Goal: Information Seeking & Learning: Learn about a topic

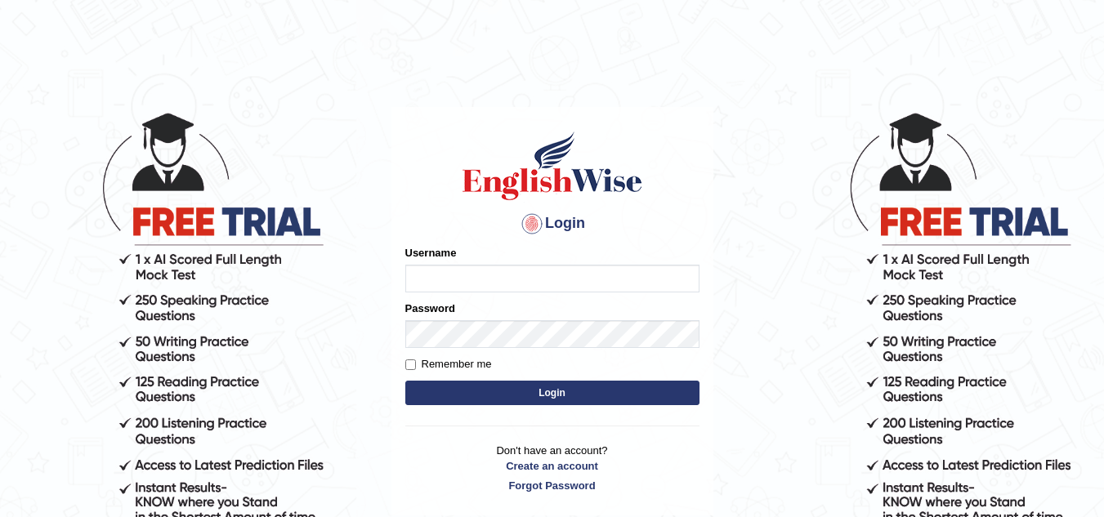
type input "Marzieh1988"
drag, startPoint x: 0, startPoint y: 0, endPoint x: 529, endPoint y: 401, distance: 663.4
click at [529, 401] on button "Login" at bounding box center [552, 393] width 294 height 25
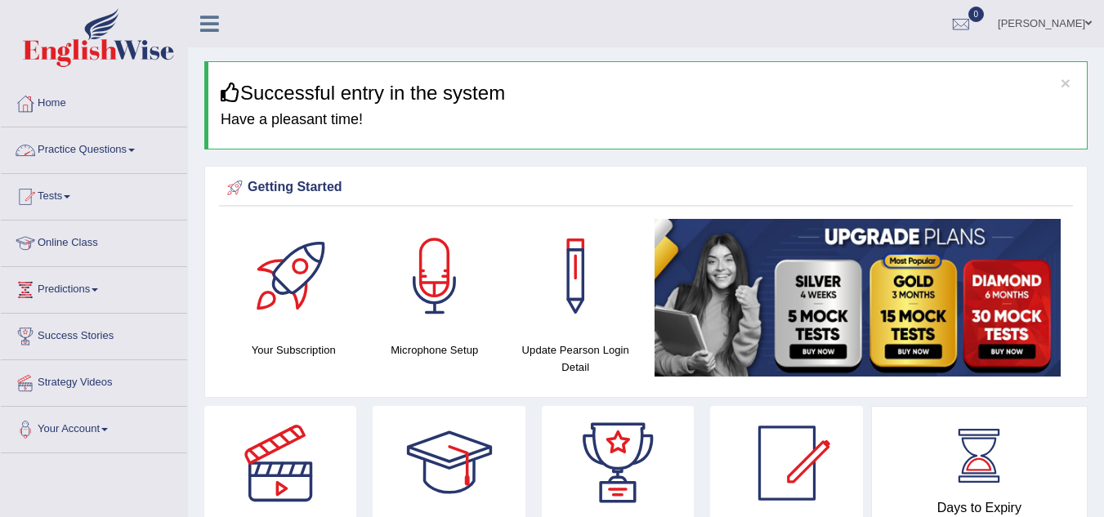
click at [95, 151] on link "Practice Questions" at bounding box center [94, 148] width 186 height 41
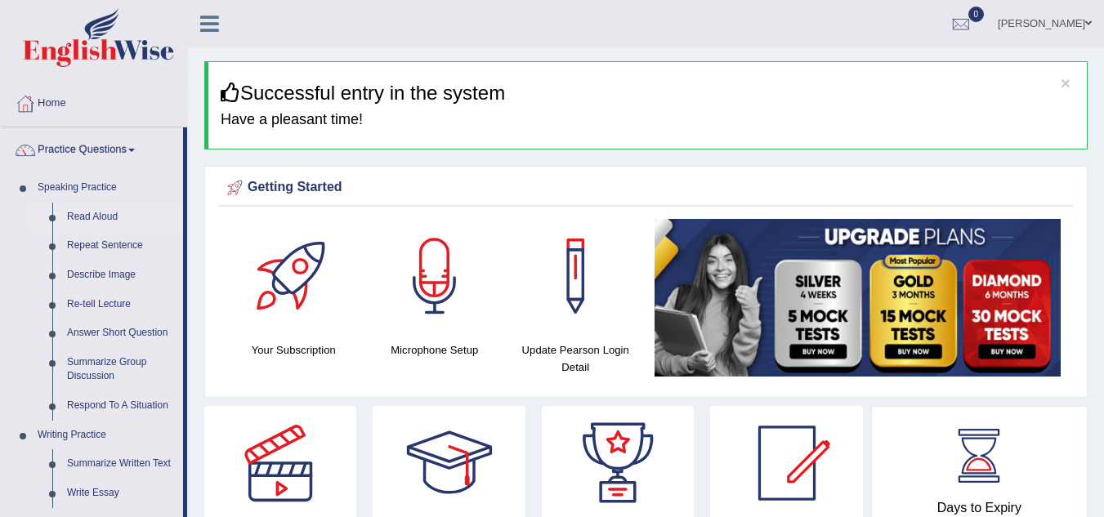
click at [105, 218] on link "Read Aloud" at bounding box center [121, 217] width 123 height 29
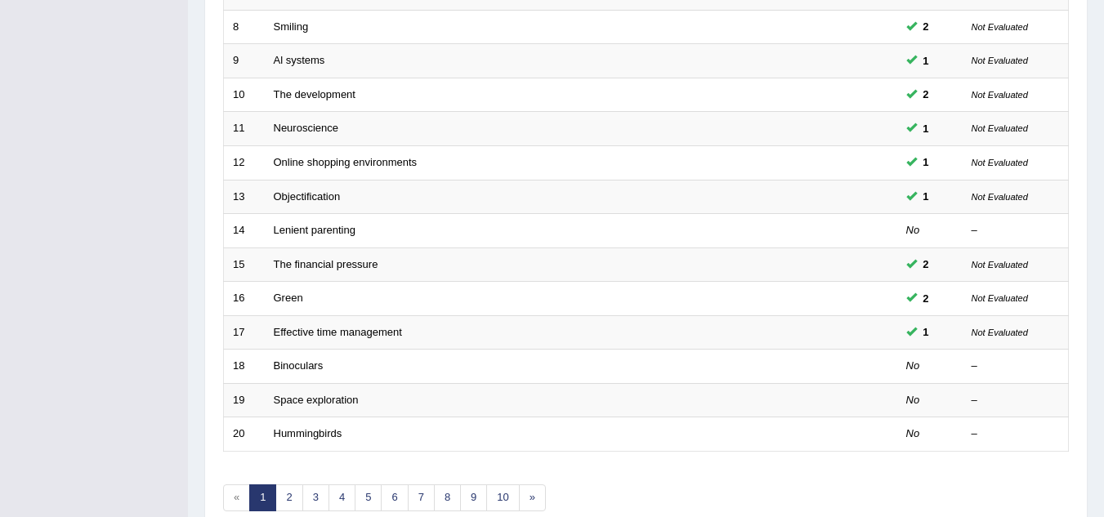
scroll to position [486, 0]
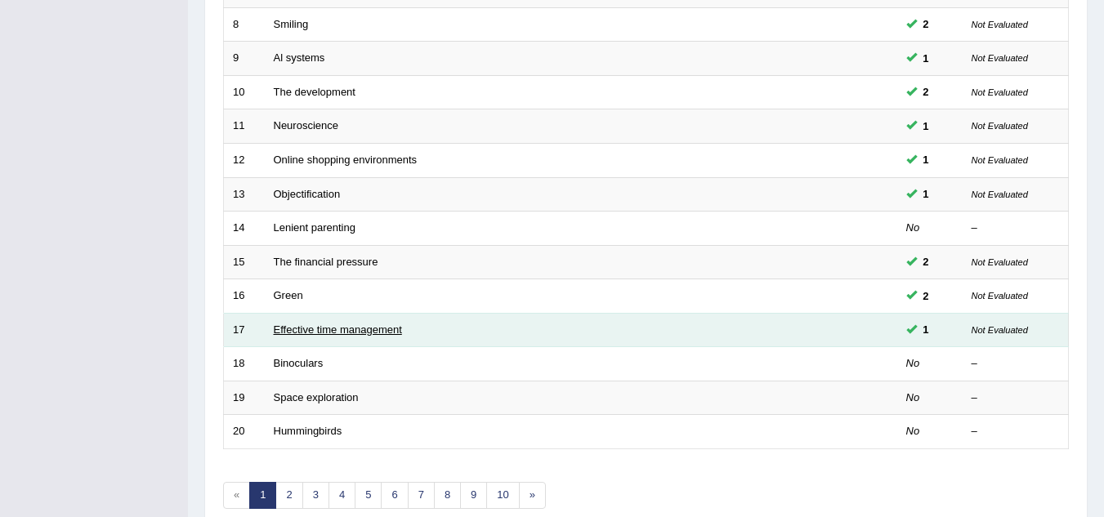
click at [353, 334] on link "Effective time management" at bounding box center [338, 330] width 128 height 12
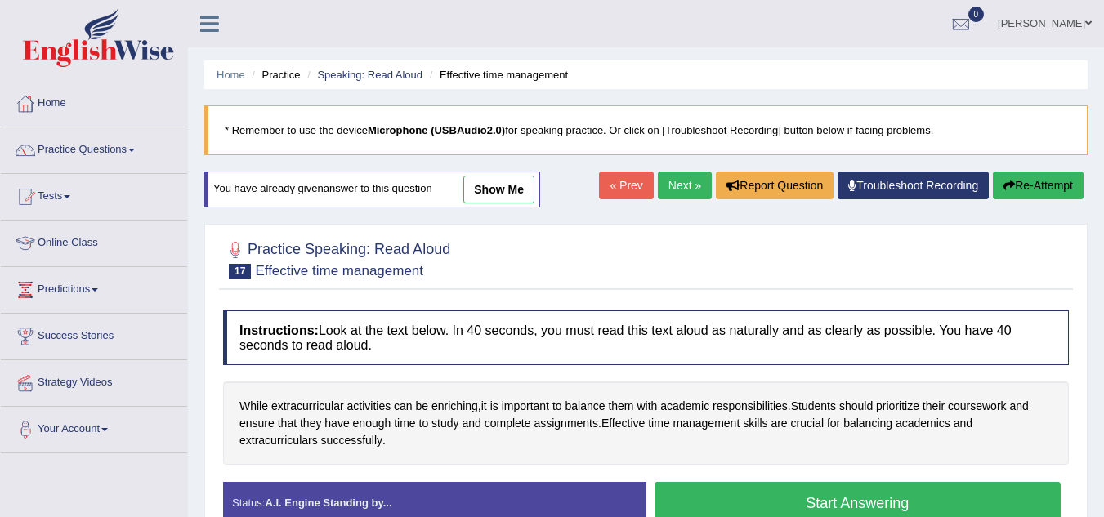
click at [512, 188] on link "show me" at bounding box center [498, 190] width 71 height 28
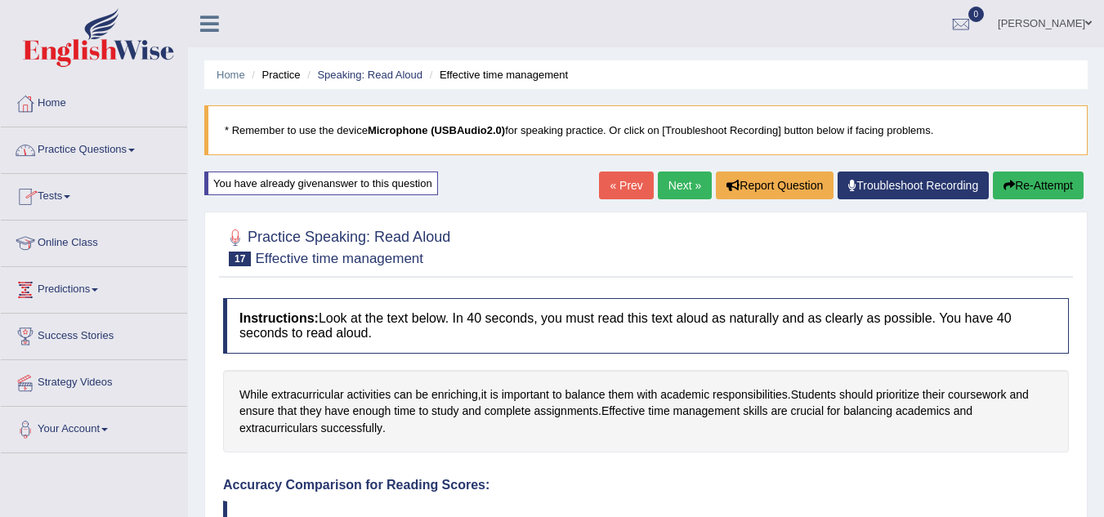
click at [134, 150] on span at bounding box center [131, 150] width 7 height 3
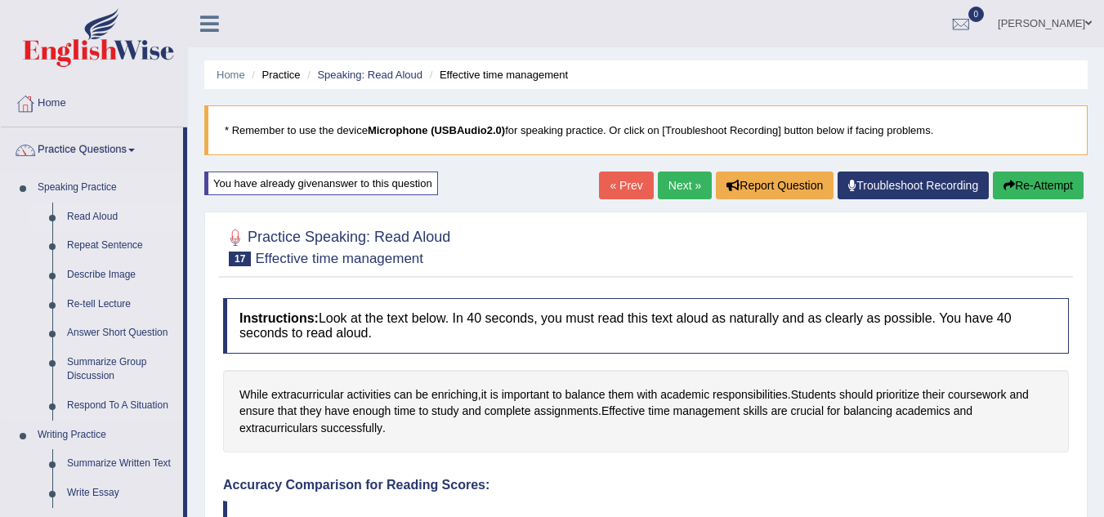
click at [100, 216] on link "Read Aloud" at bounding box center [121, 217] width 123 height 29
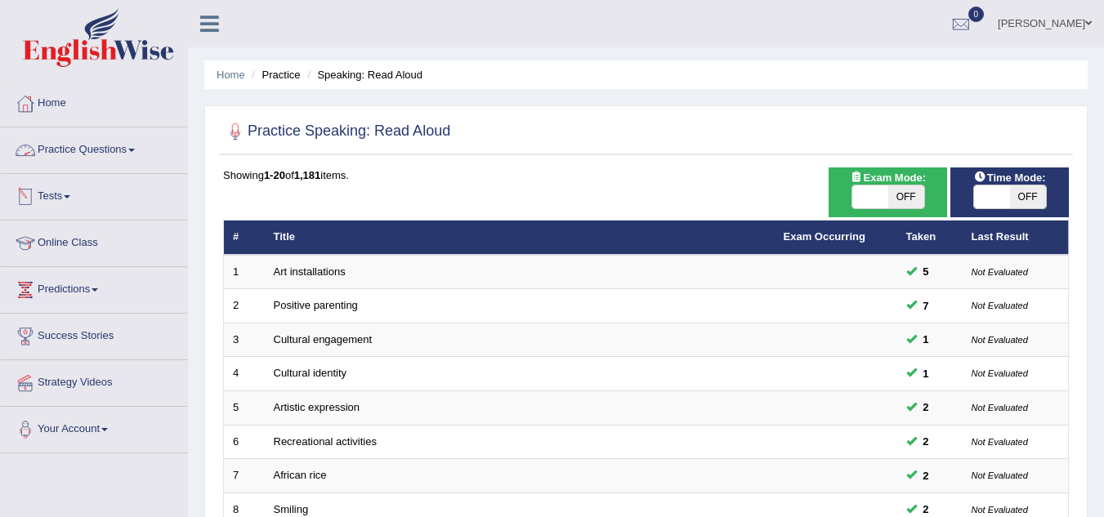
click at [137, 148] on link "Practice Questions" at bounding box center [94, 148] width 186 height 41
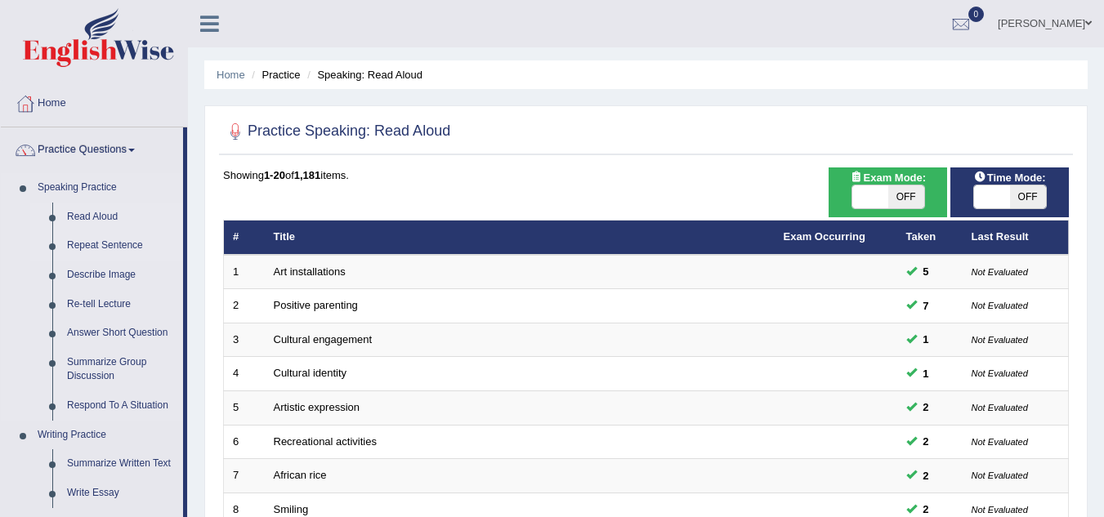
click at [116, 248] on link "Repeat Sentence" at bounding box center [121, 245] width 123 height 29
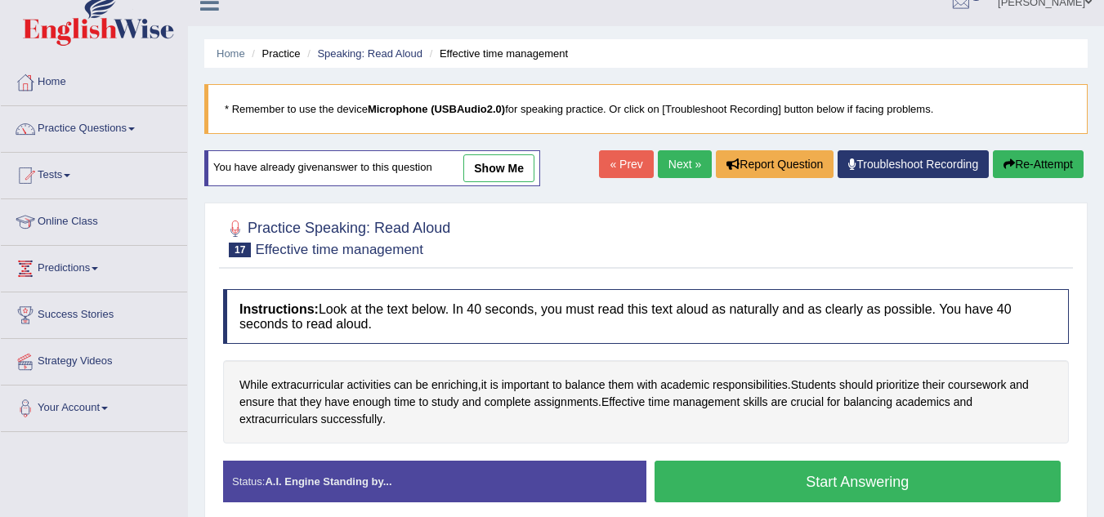
scroll to position [7, 0]
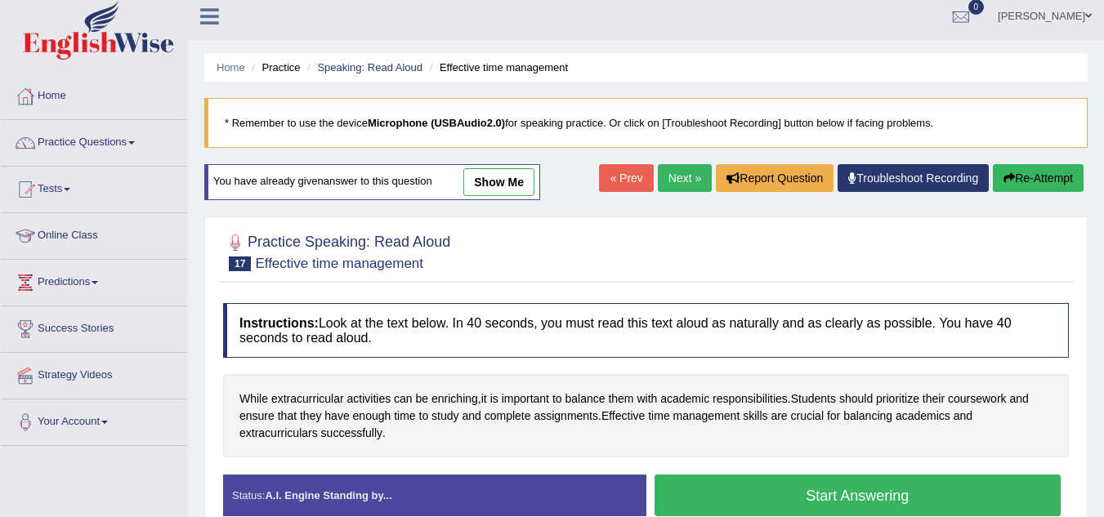
click at [519, 179] on link "show me" at bounding box center [498, 182] width 71 height 28
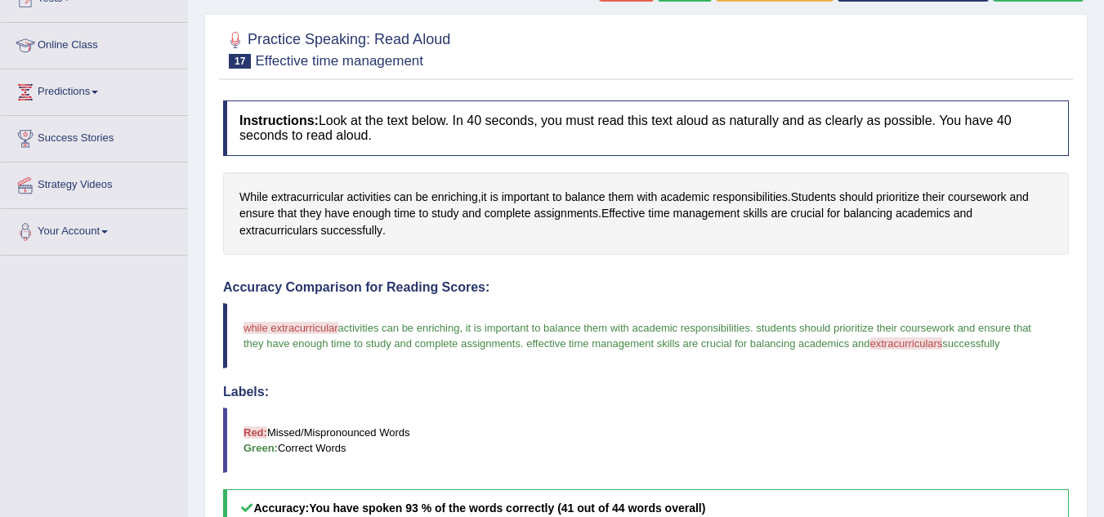
scroll to position [0, 0]
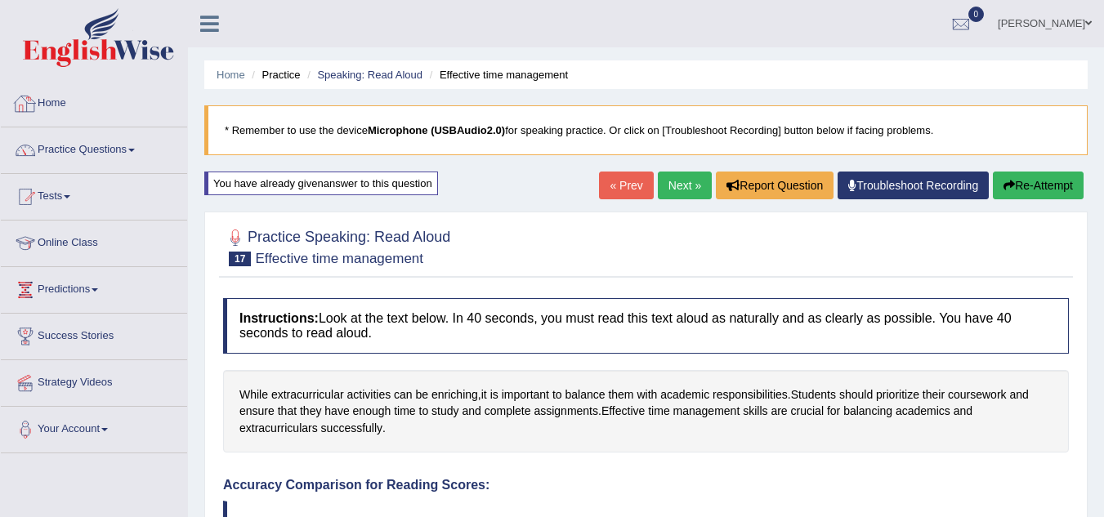
click at [55, 103] on link "Home" at bounding box center [94, 101] width 186 height 41
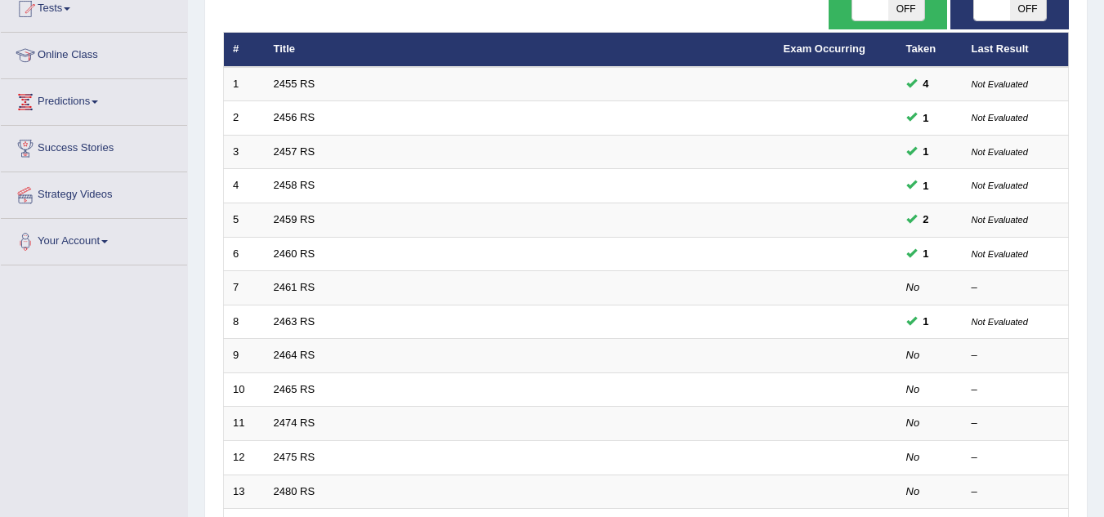
scroll to position [194, 0]
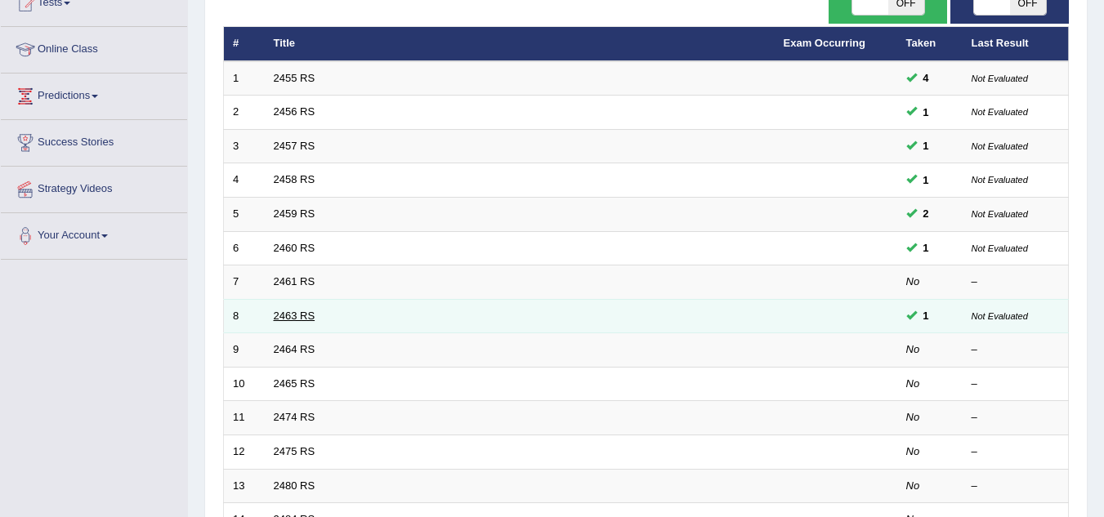
click at [295, 316] on link "2463 RS" at bounding box center [295, 316] width 42 height 12
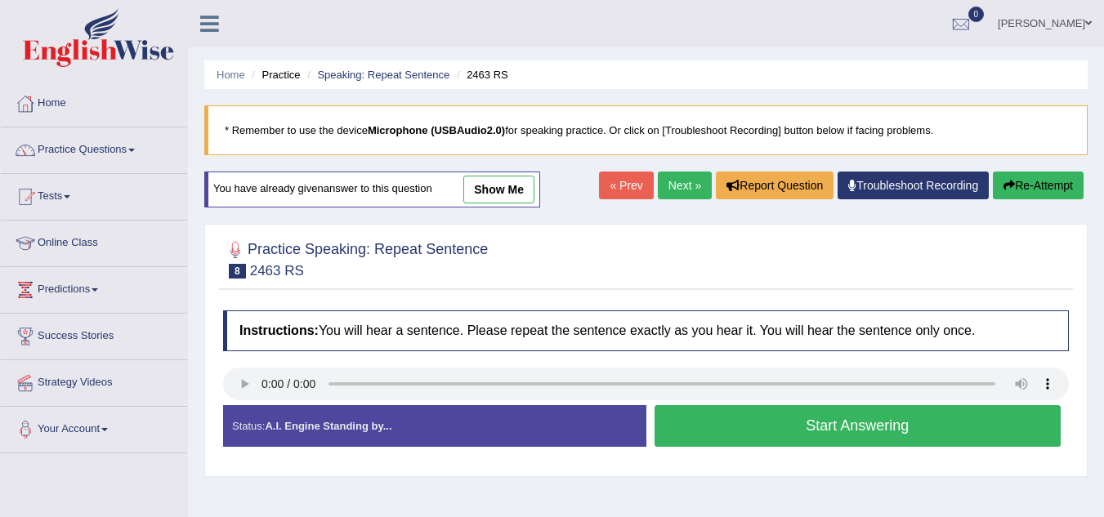
click at [519, 183] on link "show me" at bounding box center [498, 190] width 71 height 28
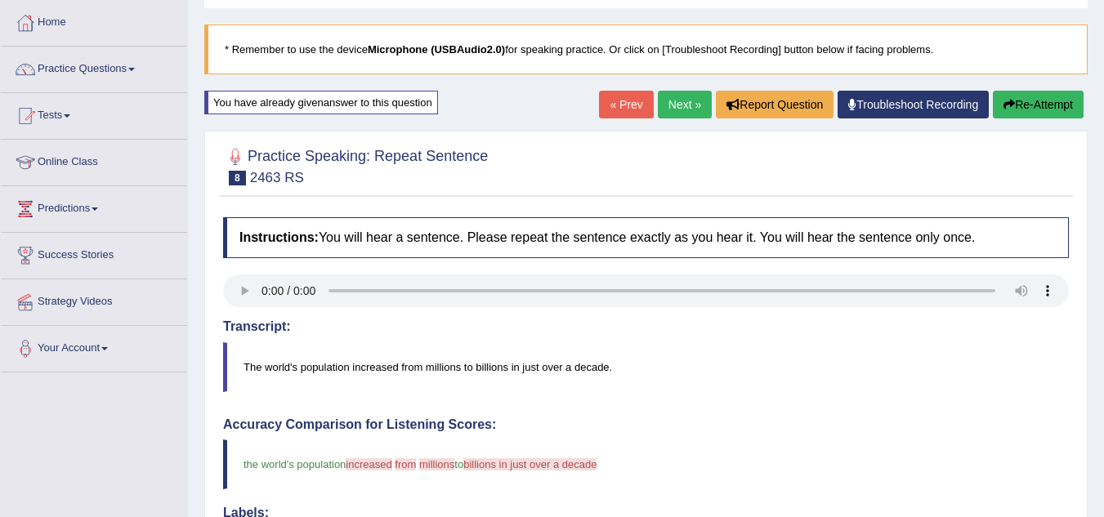
scroll to position [79, 0]
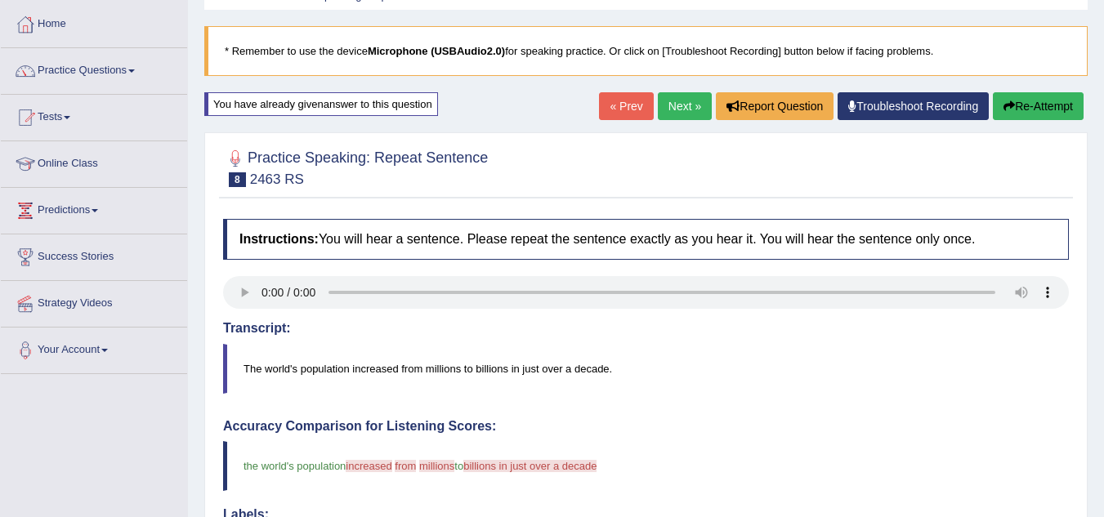
click at [616, 110] on link "« Prev" at bounding box center [626, 106] width 54 height 28
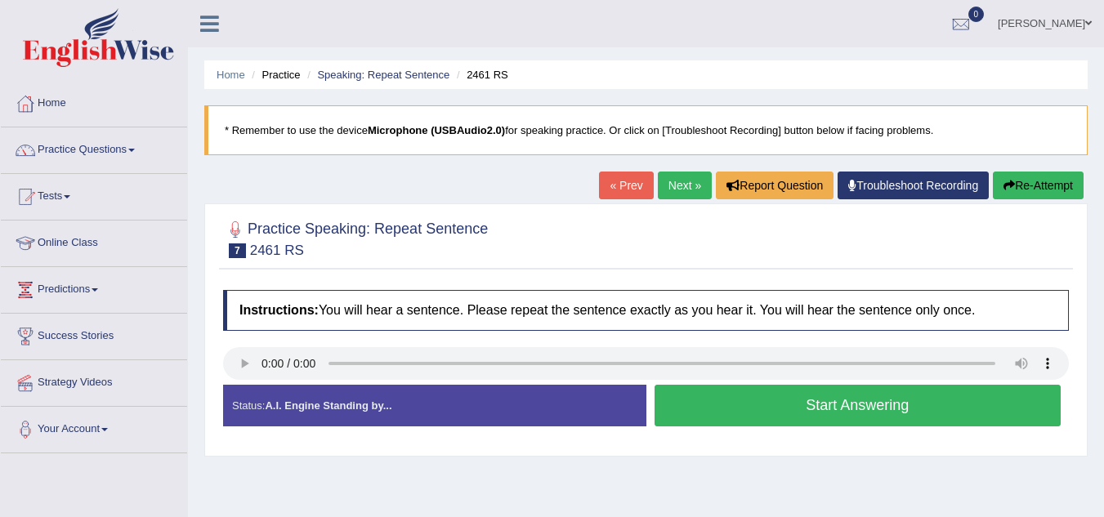
click at [620, 176] on link "« Prev" at bounding box center [626, 186] width 54 height 28
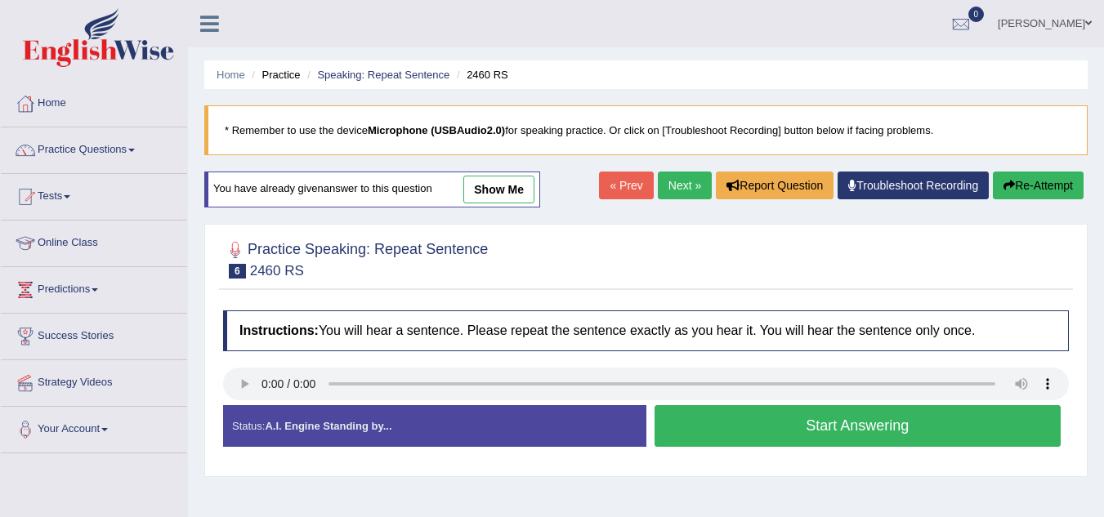
click at [496, 195] on link "show me" at bounding box center [498, 190] width 71 height 28
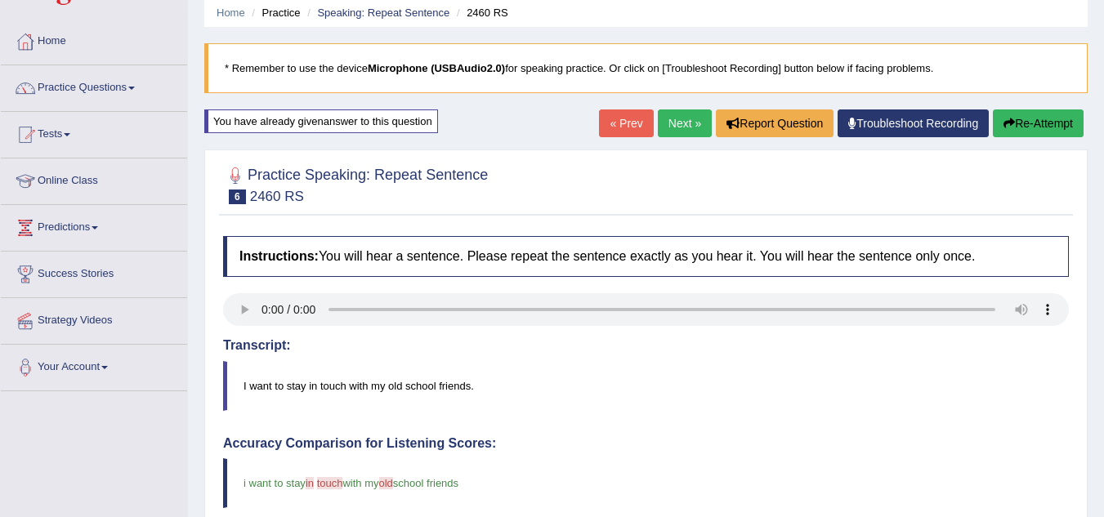
scroll to position [24, 0]
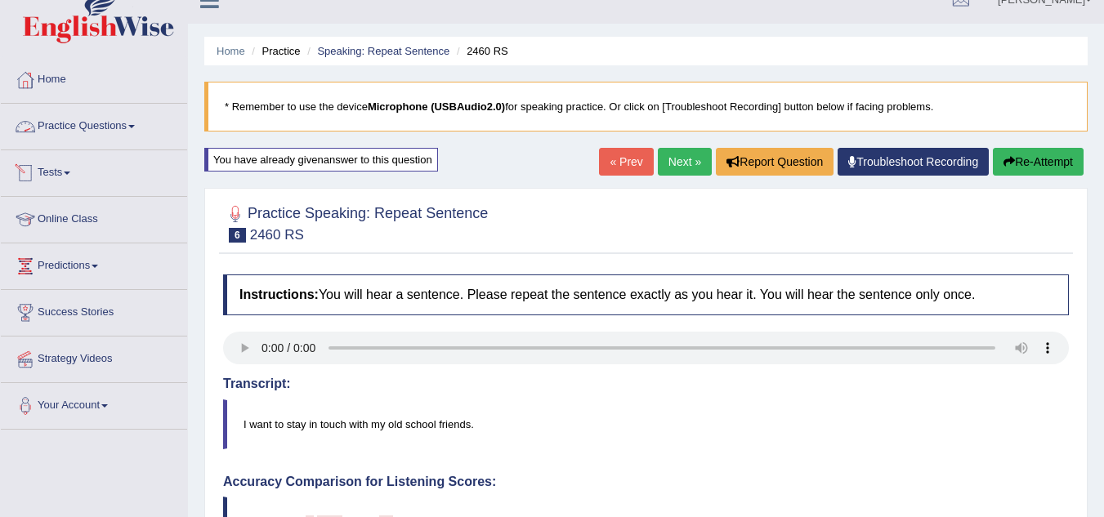
click at [137, 123] on link "Practice Questions" at bounding box center [94, 124] width 186 height 41
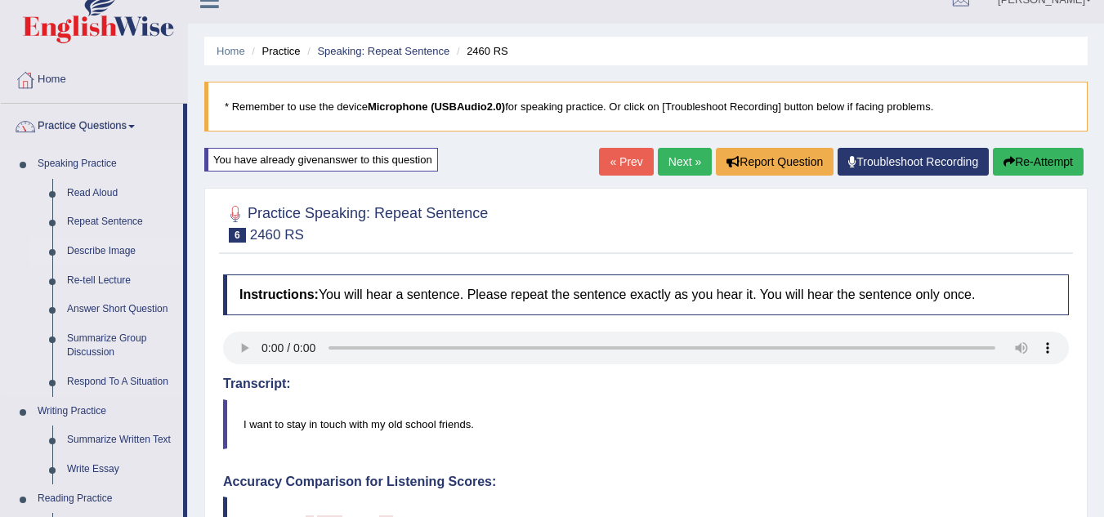
click at [114, 247] on link "Describe Image" at bounding box center [121, 251] width 123 height 29
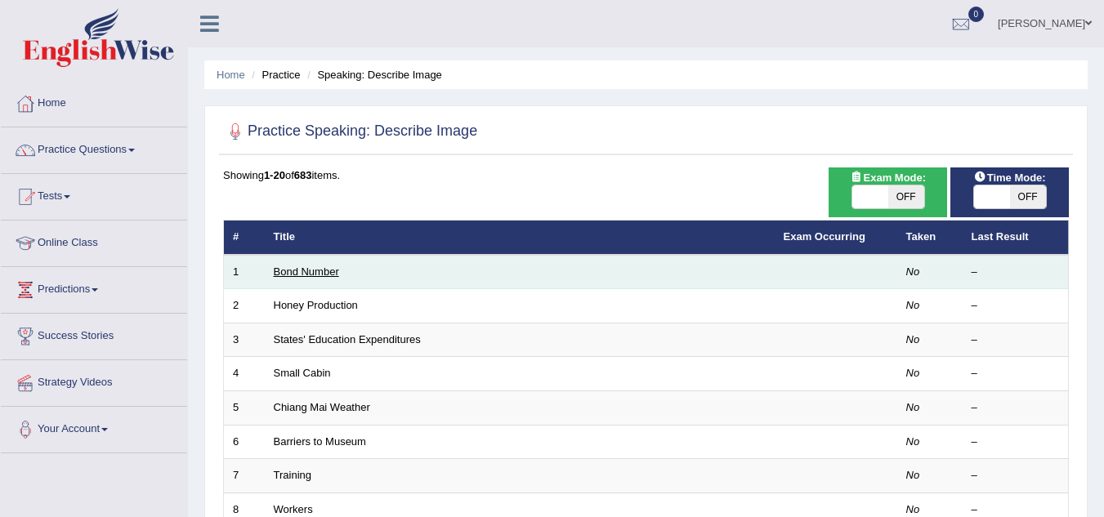
click at [325, 272] on link "Bond Number" at bounding box center [306, 272] width 65 height 12
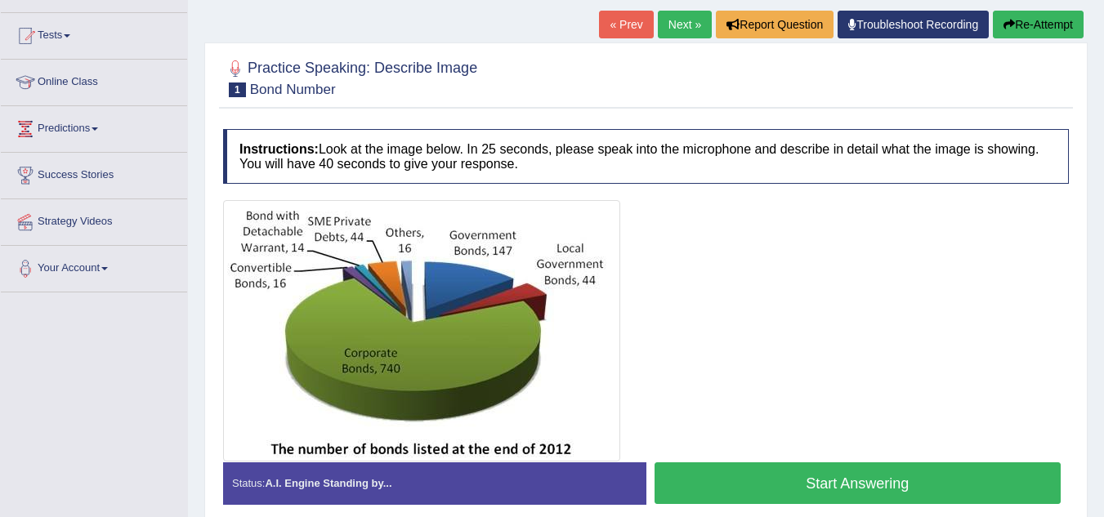
scroll to position [167, 0]
